Goal: Information Seeking & Learning: Check status

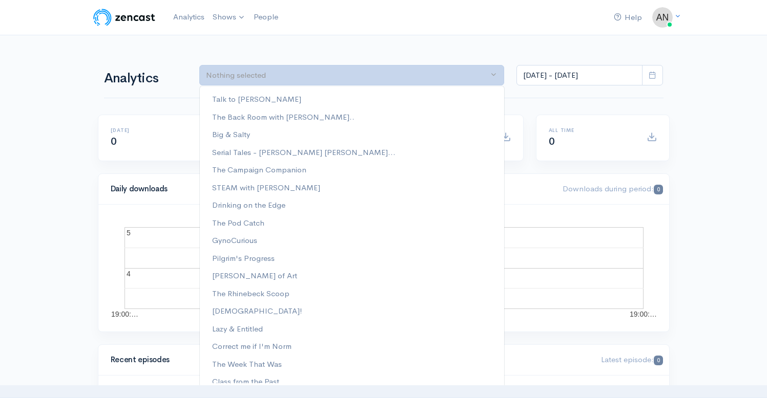
select select "analytics podcast selector"
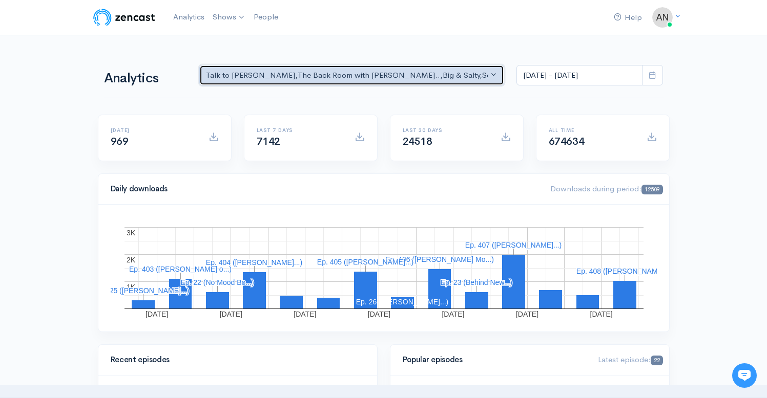
click at [475, 73] on div "Talk to Allison , The Back Room with Andy O... , Big & Salty , Serial Tales - J…" at bounding box center [347, 76] width 283 height 12
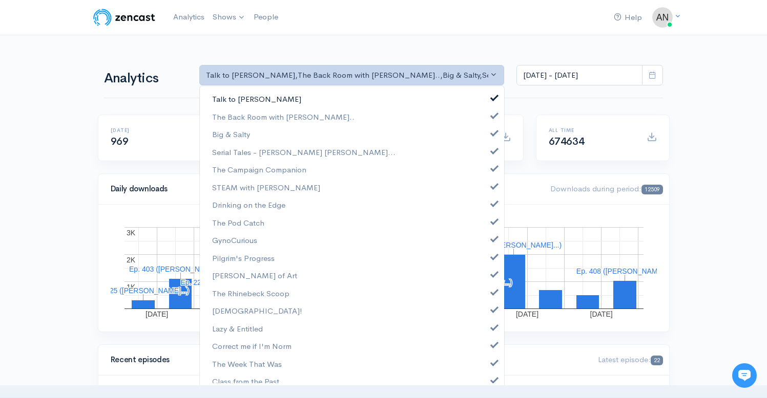
click at [487, 91] on link "Talk to [PERSON_NAME]" at bounding box center [352, 99] width 304 height 18
select select "10316"
click at [492, 131] on span at bounding box center [494, 132] width 4 height 8
click at [492, 148] on span at bounding box center [494, 150] width 4 height 8
click at [492, 166] on span at bounding box center [494, 167] width 4 height 8
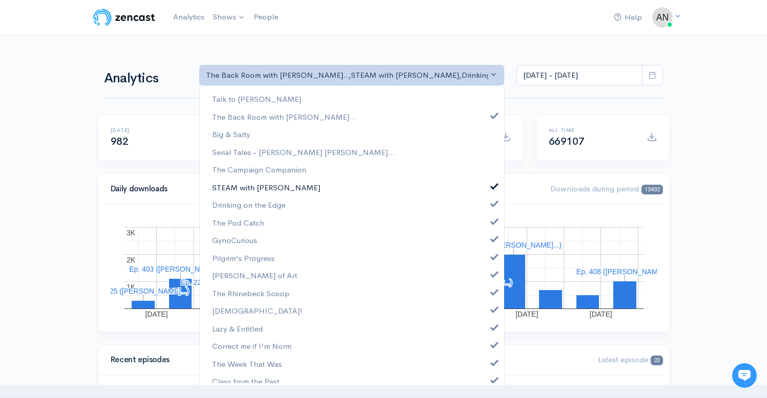
click at [486, 189] on link "STEAM with [PERSON_NAME]" at bounding box center [352, 188] width 304 height 18
click at [492, 205] on span at bounding box center [494, 203] width 4 height 8
click at [492, 223] on span at bounding box center [494, 221] width 4 height 8
click at [492, 237] on span at bounding box center [494, 238] width 4 height 8
click at [492, 258] on span at bounding box center [494, 256] width 4 height 8
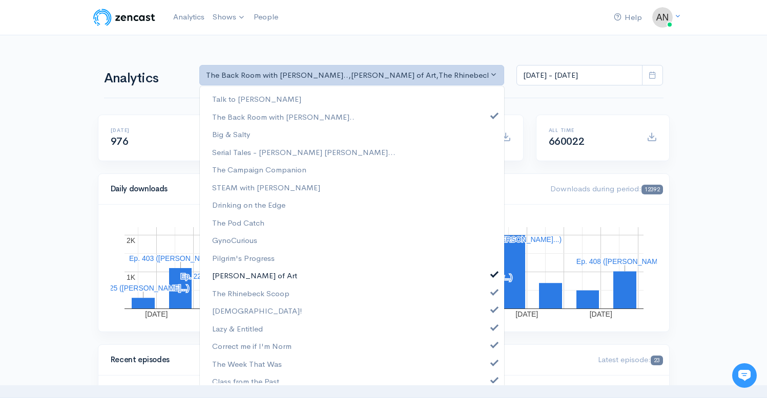
click at [485, 278] on link "[PERSON_NAME] of Art" at bounding box center [352, 276] width 304 height 18
click at [492, 293] on span at bounding box center [494, 291] width 4 height 8
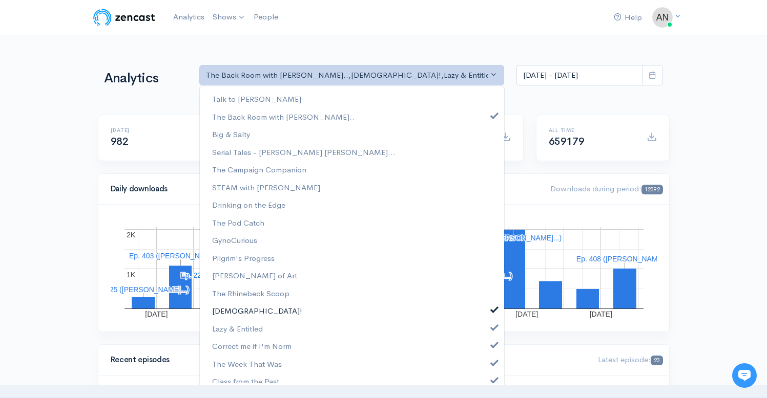
click at [492, 312] on span at bounding box center [494, 309] width 4 height 8
click at [492, 329] on span at bounding box center [494, 327] width 4 height 8
click at [486, 349] on link "Correct me if I'm Norm" at bounding box center [352, 346] width 304 height 18
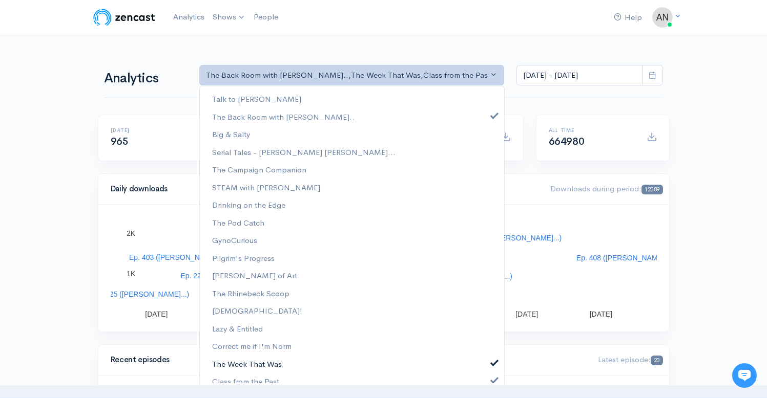
click at [492, 363] on span at bounding box center [494, 362] width 4 height 8
click at [492, 378] on span at bounding box center [494, 379] width 4 height 8
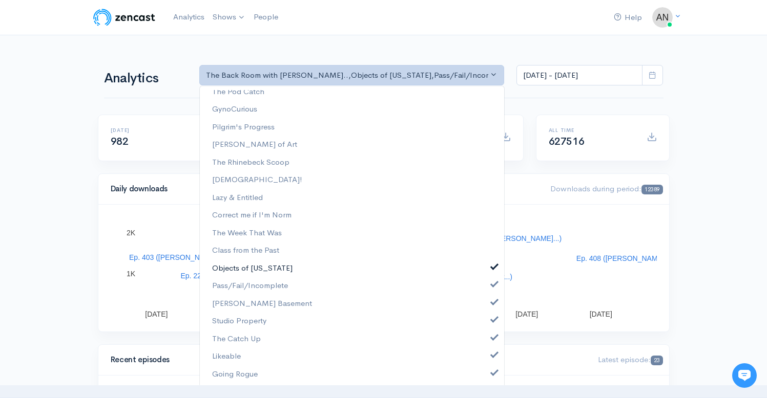
click at [492, 265] on span at bounding box center [494, 266] width 4 height 8
click at [492, 284] on span at bounding box center [494, 284] width 4 height 8
click at [492, 304] on span at bounding box center [494, 302] width 4 height 8
click at [492, 320] on span at bounding box center [494, 319] width 4 height 8
click at [492, 337] on span at bounding box center [494, 337] width 4 height 8
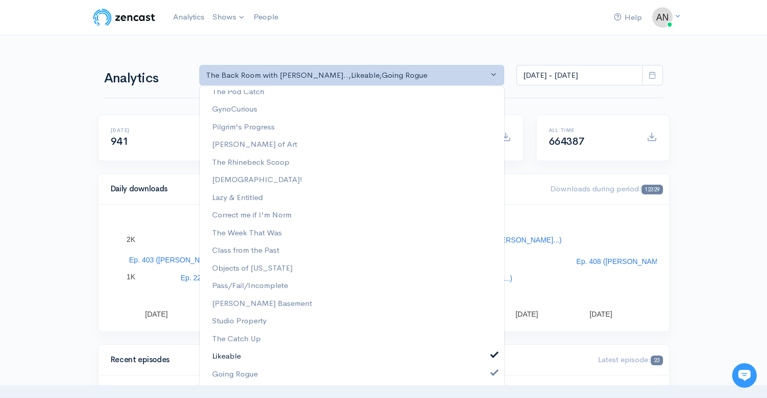
click at [492, 352] on span at bounding box center [494, 354] width 4 height 8
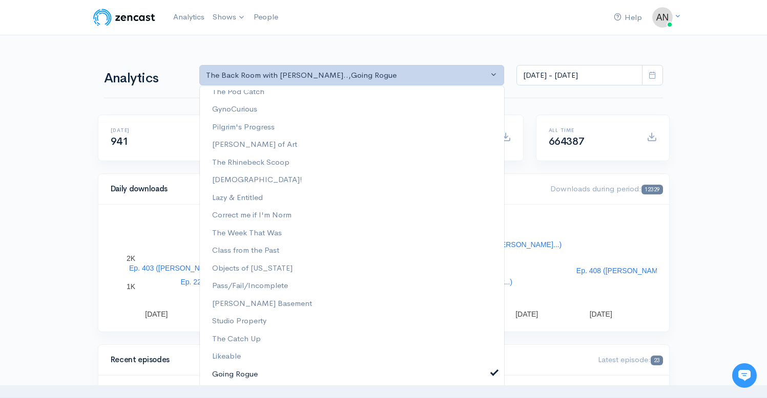
click at [492, 371] on span at bounding box center [494, 372] width 4 height 8
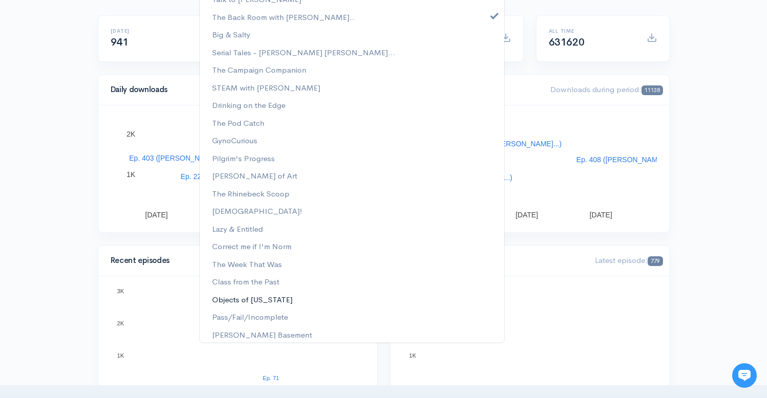
scroll to position [0, 0]
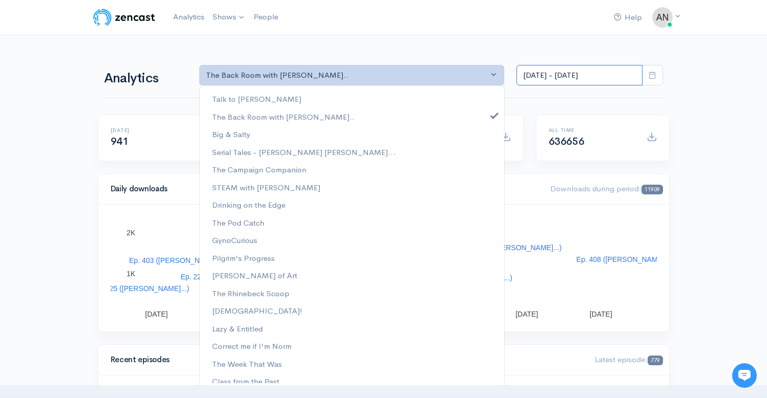
click at [577, 79] on input "Sep 10, 2025 - Sep 23, 2025" at bounding box center [579, 75] width 126 height 21
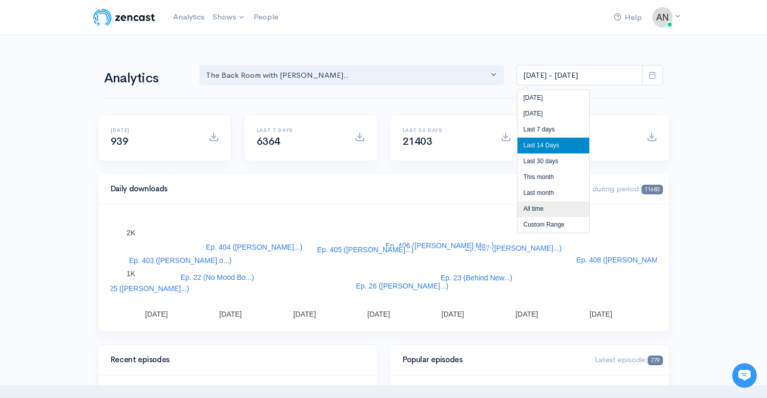
click at [538, 210] on li "All time" at bounding box center [553, 209] width 72 height 16
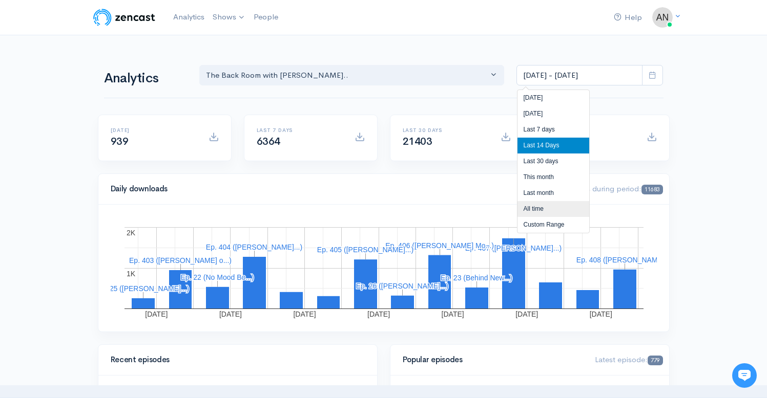
type input "[DATE] - [DATE]"
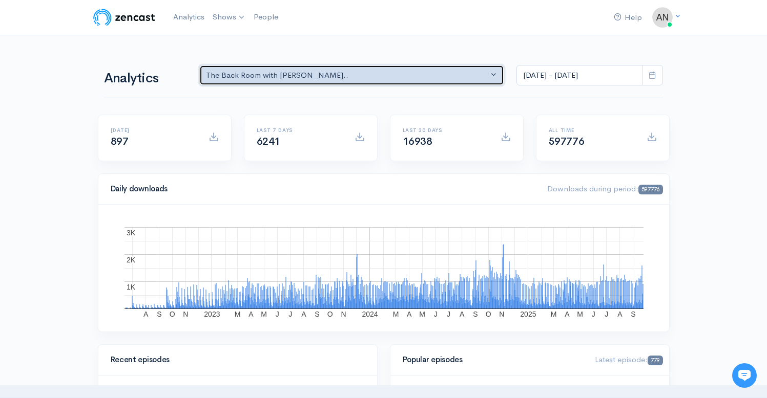
click at [396, 75] on div "The Back Room with [PERSON_NAME].." at bounding box center [347, 76] width 283 height 12
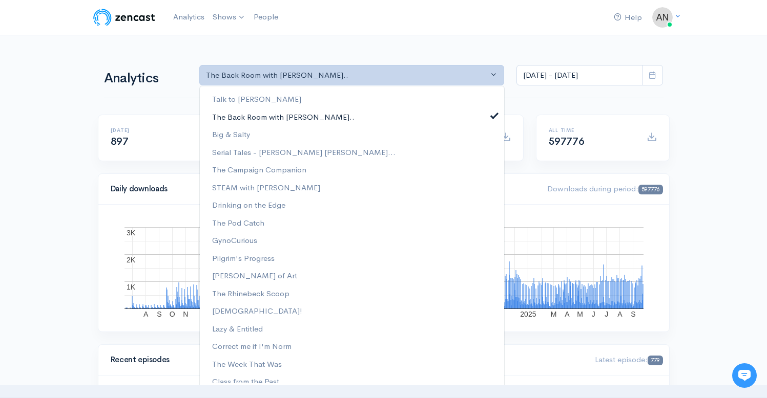
click at [483, 113] on link "The Back Room with [PERSON_NAME].." at bounding box center [352, 117] width 304 height 18
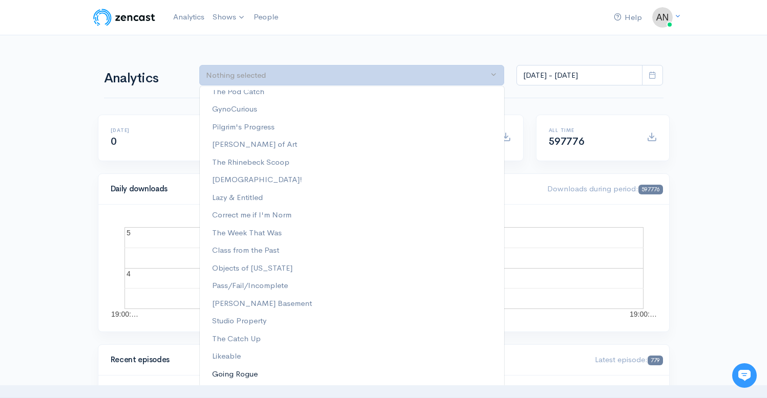
click at [226, 372] on span "Going Rogue" at bounding box center [235, 375] width 46 height 12
select select "15466"
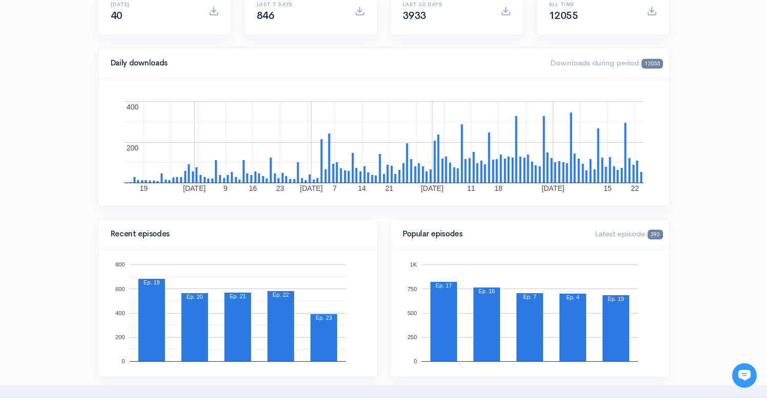
scroll to position [48, 0]
